Goal: Transaction & Acquisition: Book appointment/travel/reservation

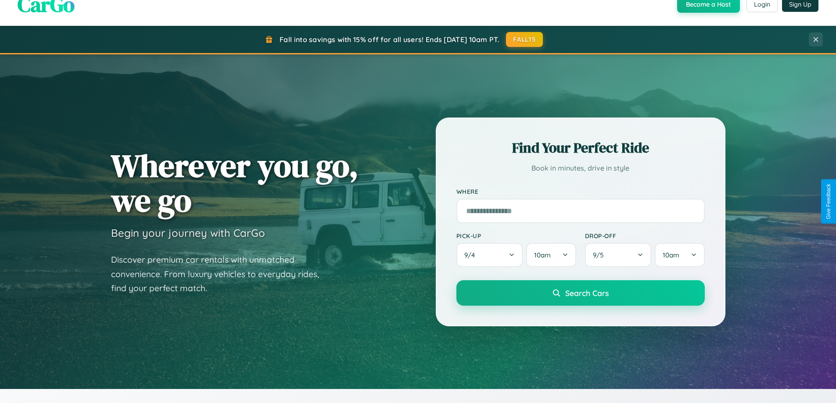
scroll to position [1688, 0]
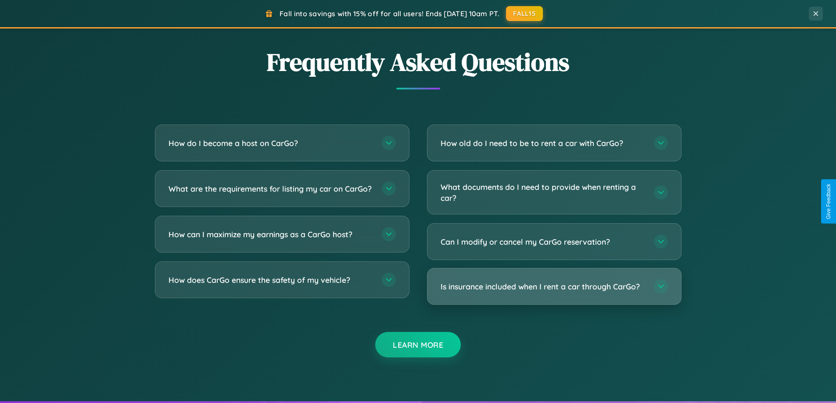
click at [554, 286] on h3 "Is insurance included when I rent a car through CarGo?" at bounding box center [542, 286] width 204 height 11
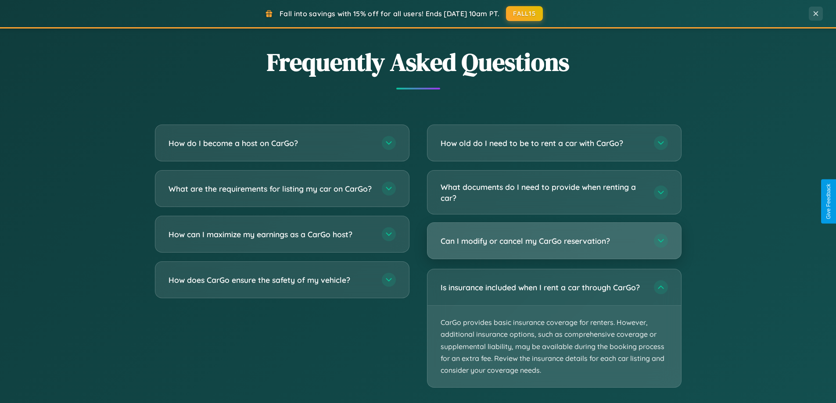
click at [554, 241] on h3 "Can I modify or cancel my CarGo reservation?" at bounding box center [542, 241] width 204 height 11
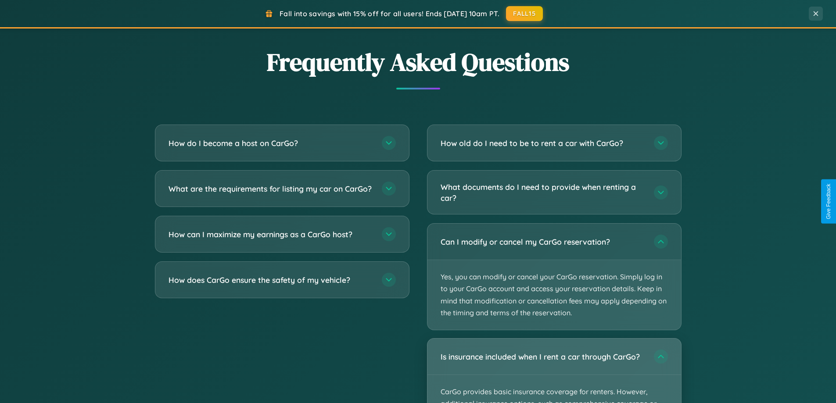
click at [554, 371] on div "Is insurance included when I rent a car through CarGo?" at bounding box center [554, 357] width 254 height 36
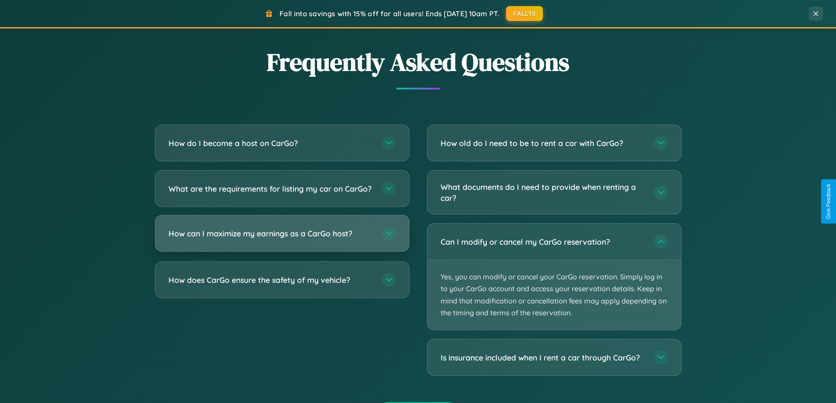
click at [282, 239] on h3 "How can I maximize my earnings as a CarGo host?" at bounding box center [270, 233] width 204 height 11
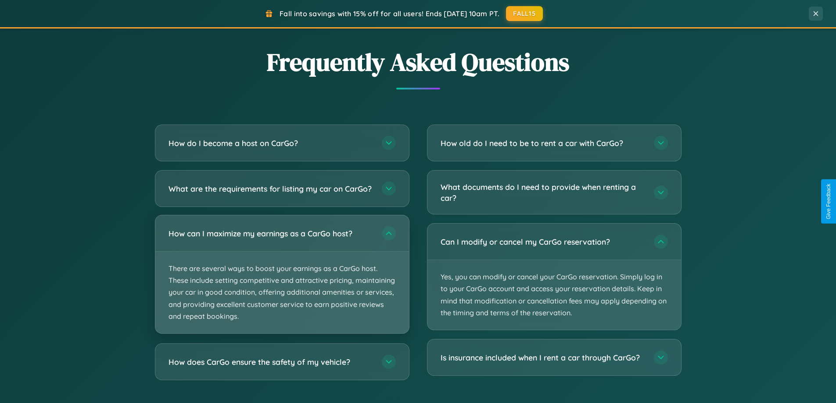
click at [282, 282] on p "There are several ways to boost your earnings as a CarGo host. These include se…" at bounding box center [282, 293] width 254 height 82
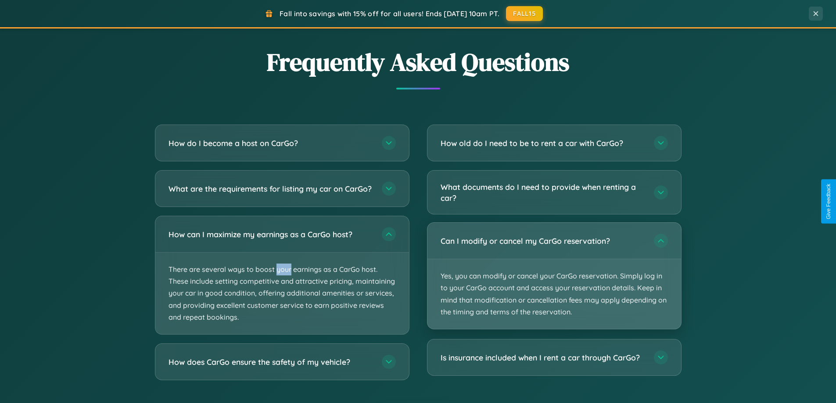
click at [554, 276] on p "Yes, you can modify or cancel your CarGo reservation. Simply log in to your Car…" at bounding box center [554, 294] width 254 height 70
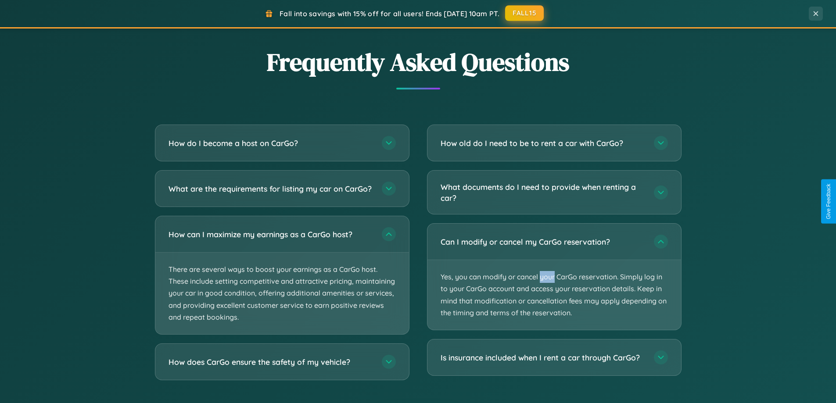
click at [525, 13] on button "FALL15" at bounding box center [524, 13] width 39 height 16
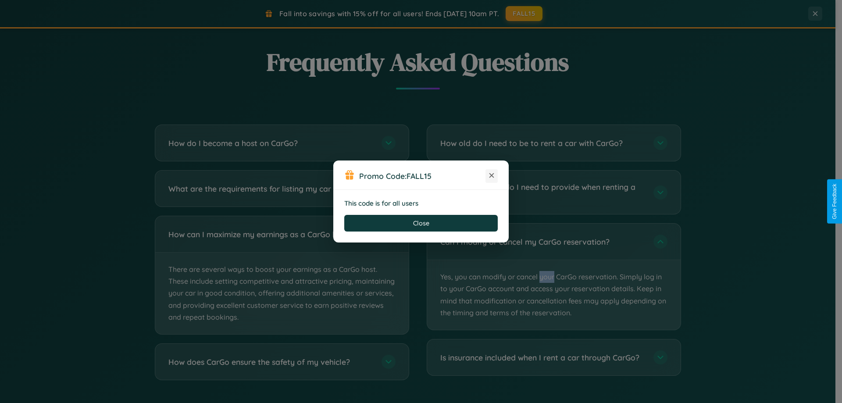
click at [492, 176] on icon at bounding box center [491, 175] width 9 height 9
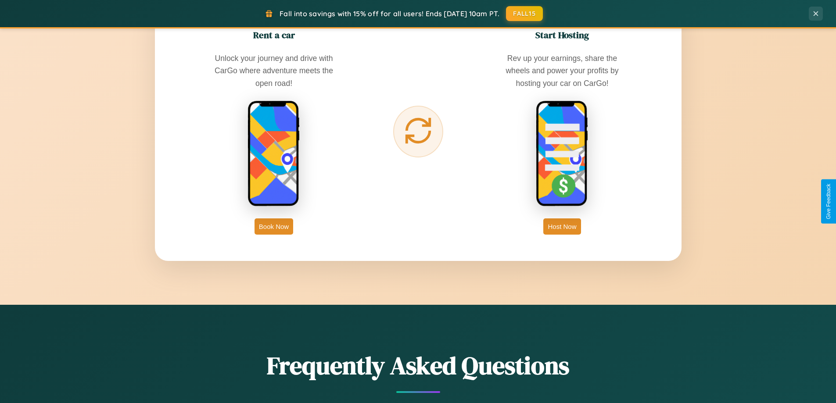
scroll to position [378, 0]
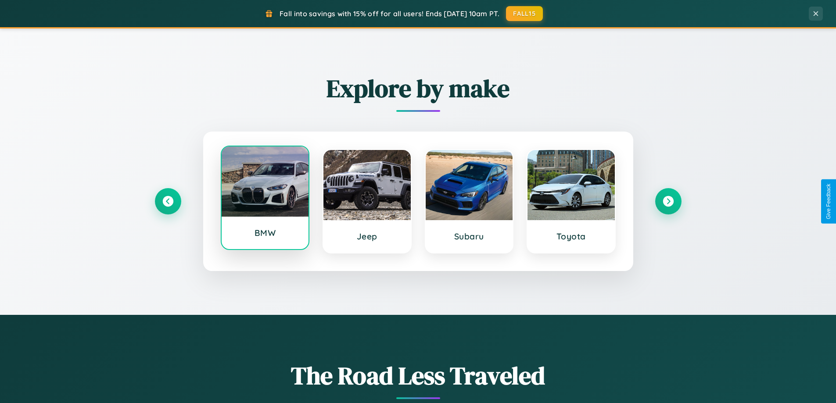
click at [265, 198] on div at bounding box center [265, 182] width 87 height 70
